Goal: Find specific page/section

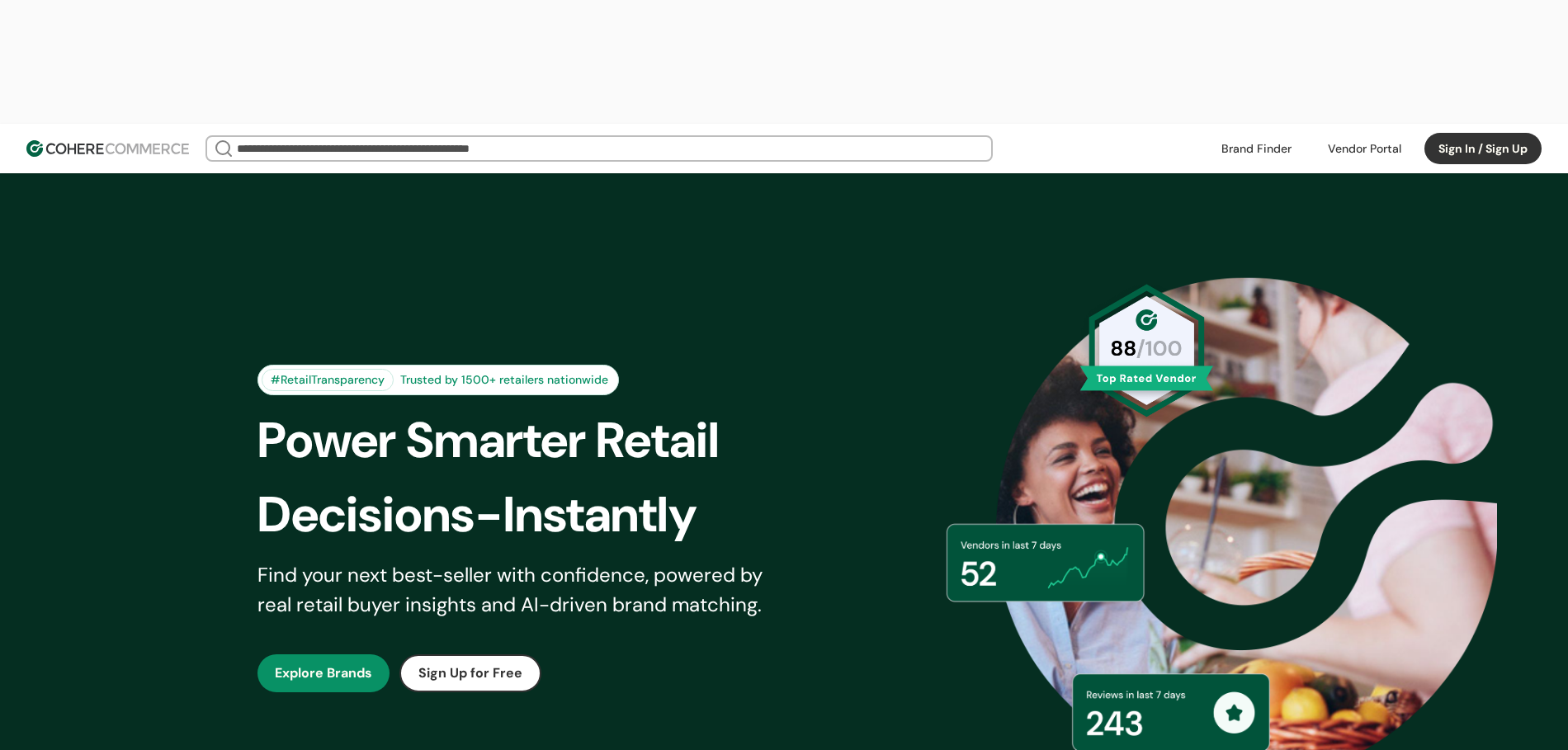
click at [362, 137] on input "search" at bounding box center [599, 149] width 732 height 23
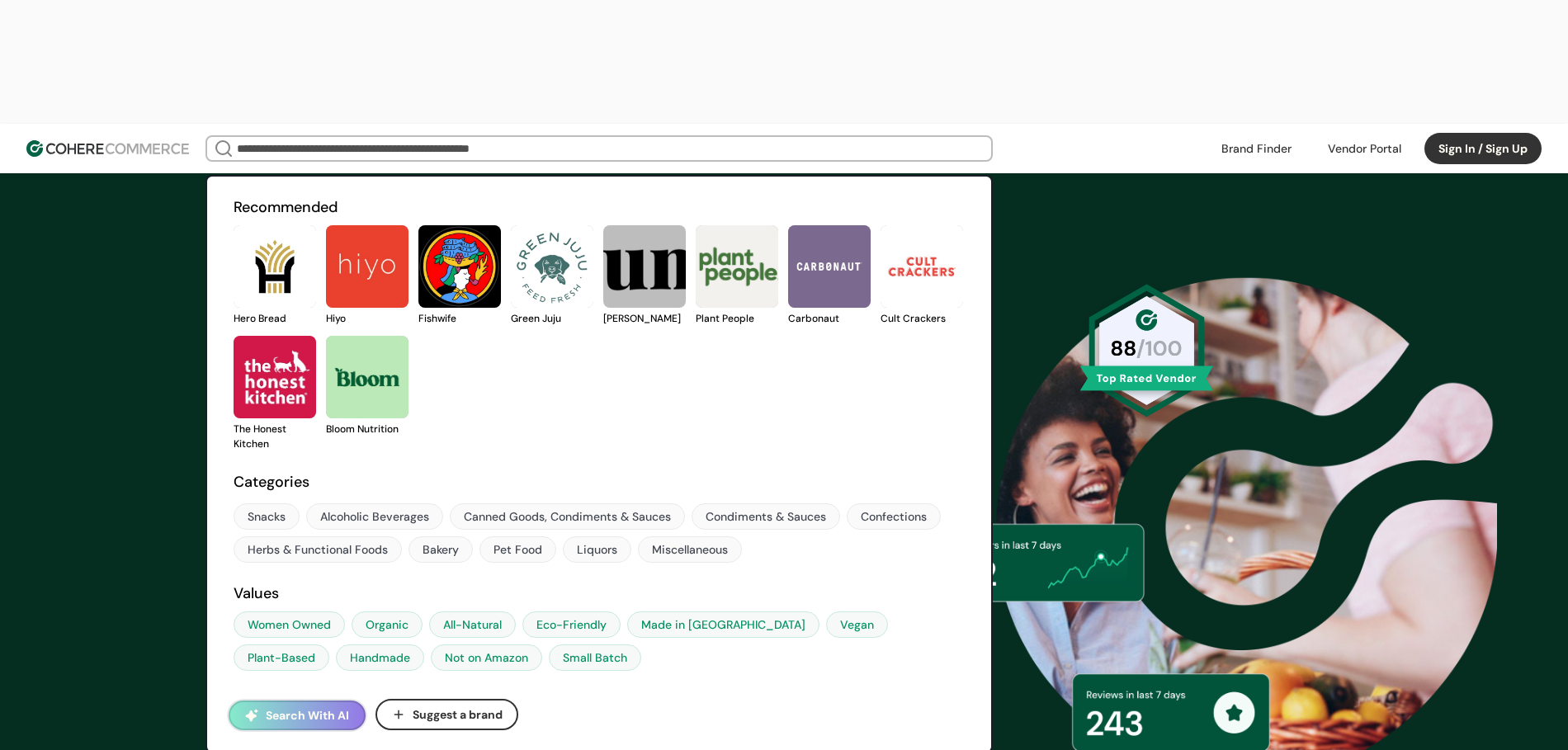
click at [233, 326] on link at bounding box center [233, 326] width 0 height 0
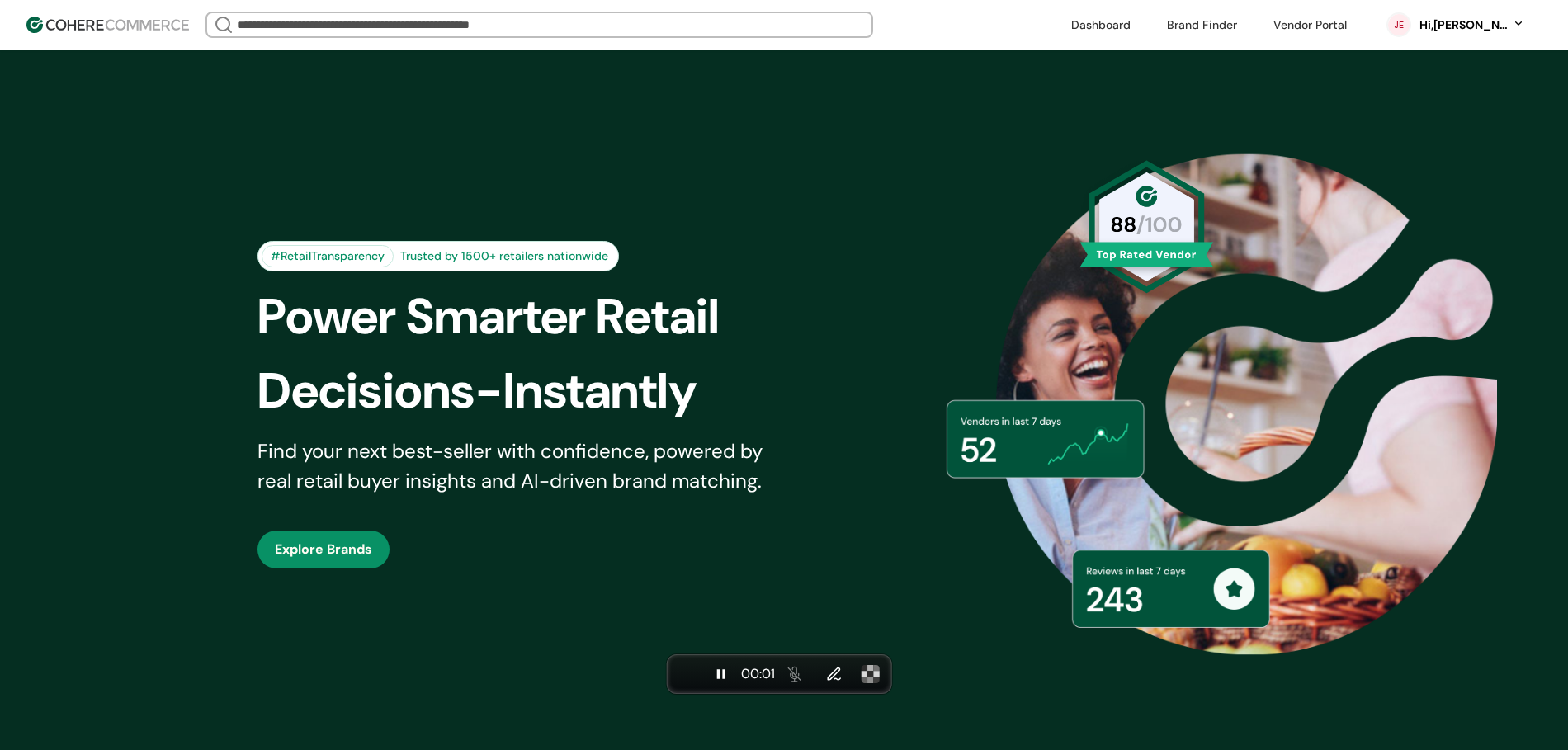
click at [428, 32] on input "search" at bounding box center [539, 25] width 612 height 23
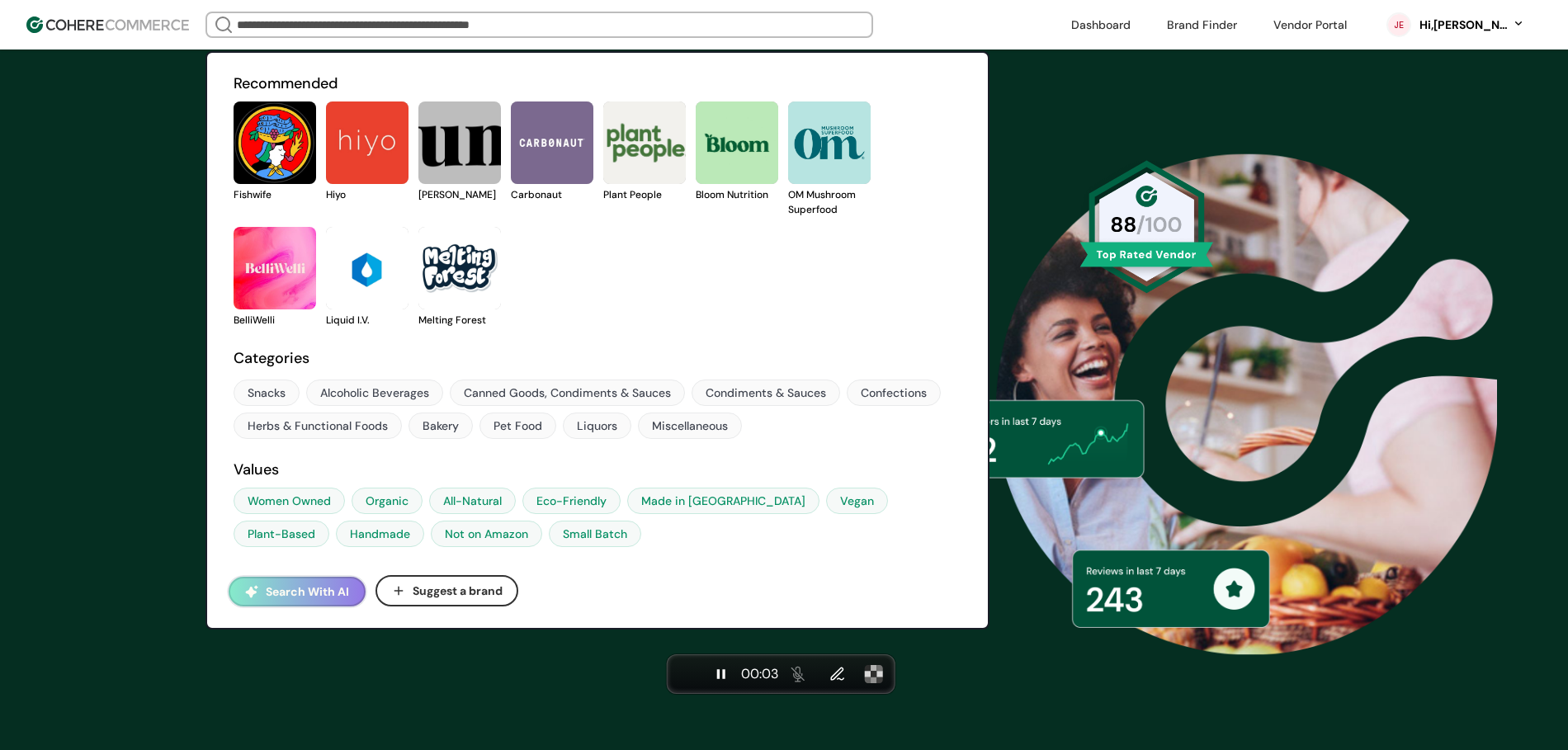
click at [326, 202] on link at bounding box center [326, 202] width 0 height 0
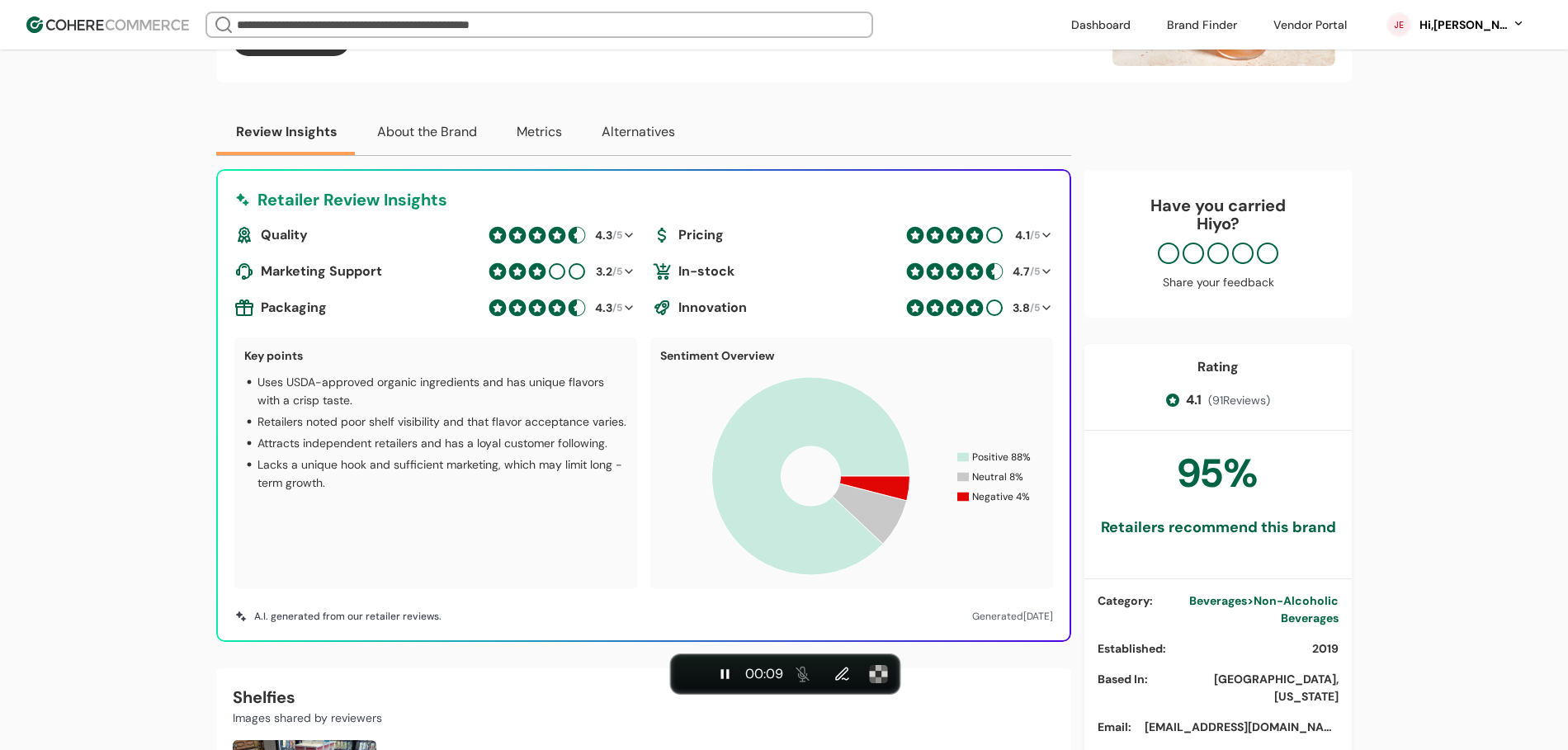
scroll to position [61, 0]
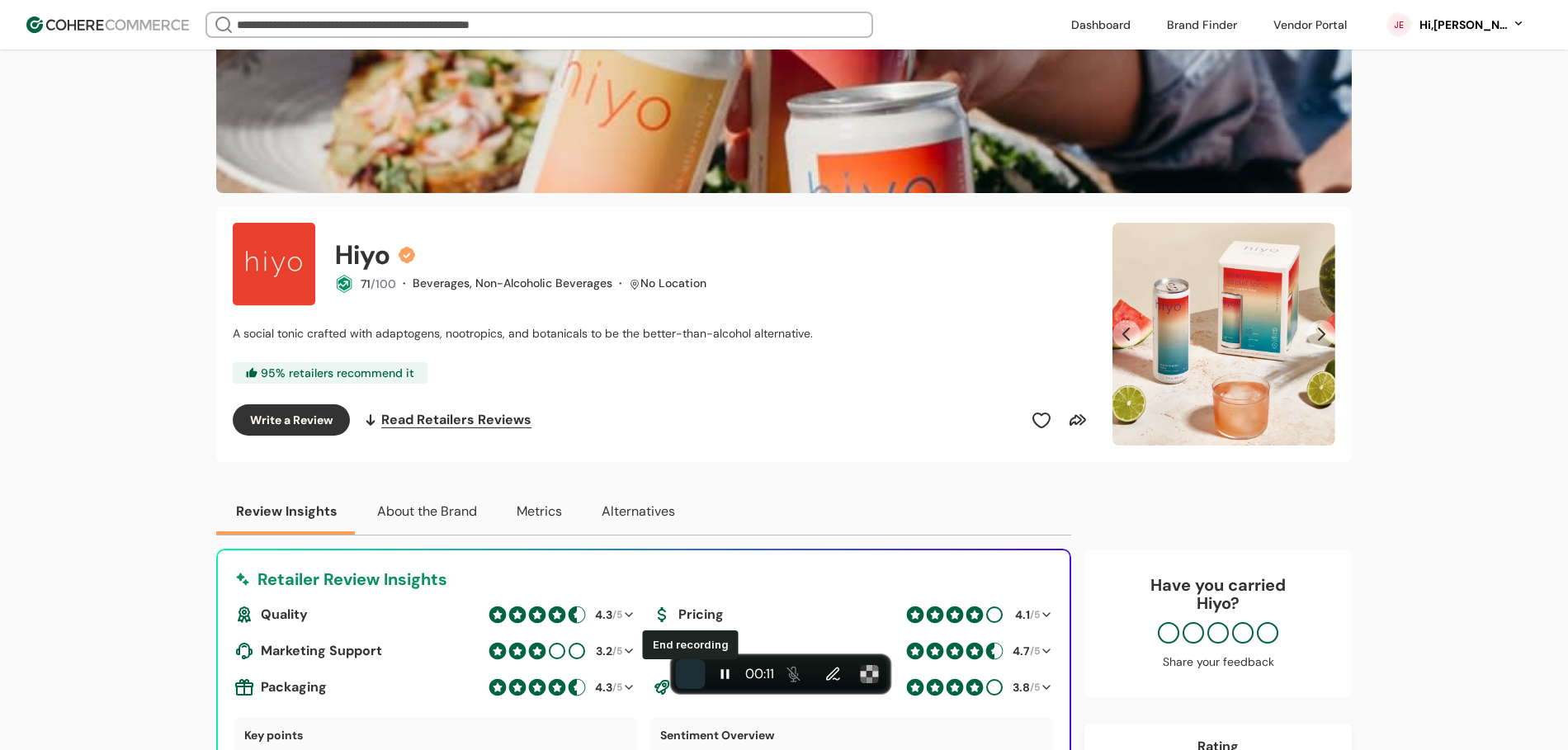
click at [691, 675] on span "End recording" at bounding box center [691, 675] width 0 height 0
